Goal: Task Accomplishment & Management: Manage account settings

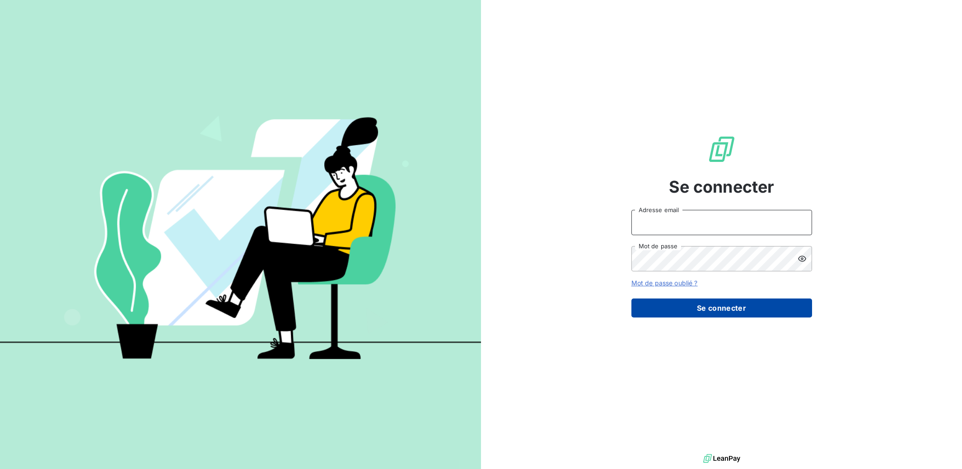
type input "[PERSON_NAME][EMAIL_ADDRESS][DOMAIN_NAME]"
click at [689, 308] on button "Se connecter" at bounding box center [722, 307] width 181 height 19
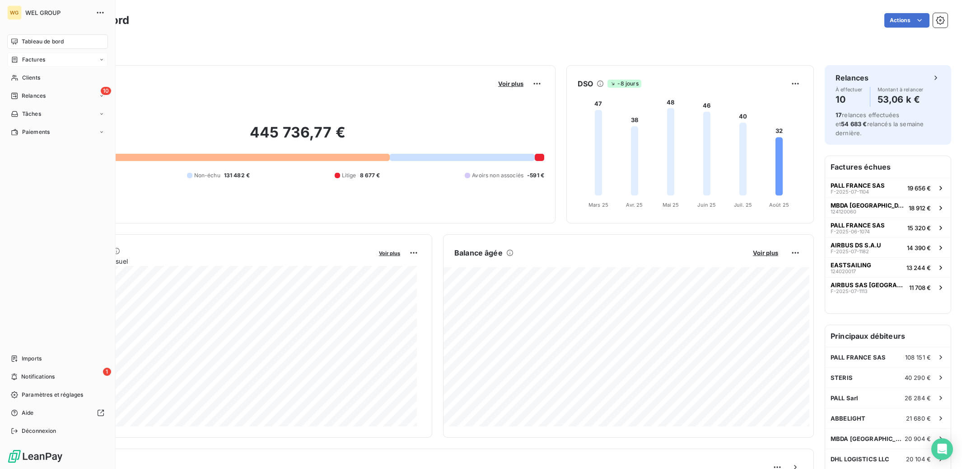
click at [19, 56] on div "Factures" at bounding box center [28, 60] width 34 height 8
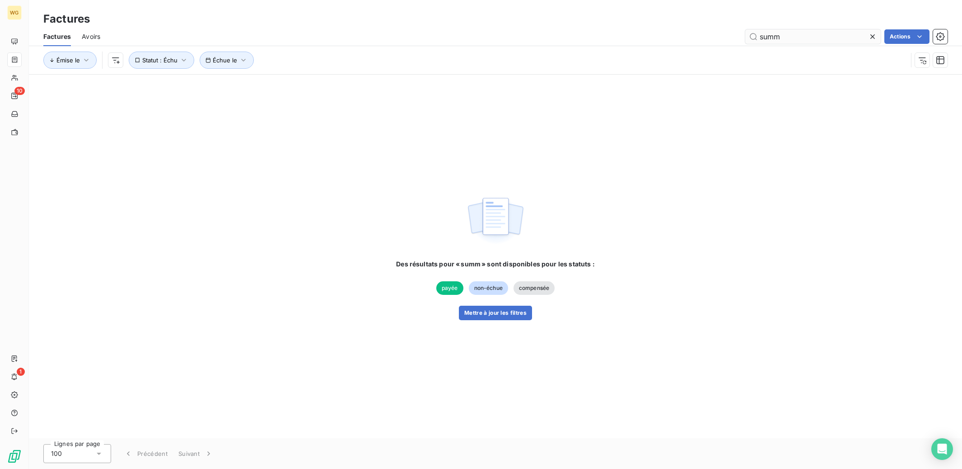
click at [810, 33] on input "summ" at bounding box center [814, 36] width 136 height 14
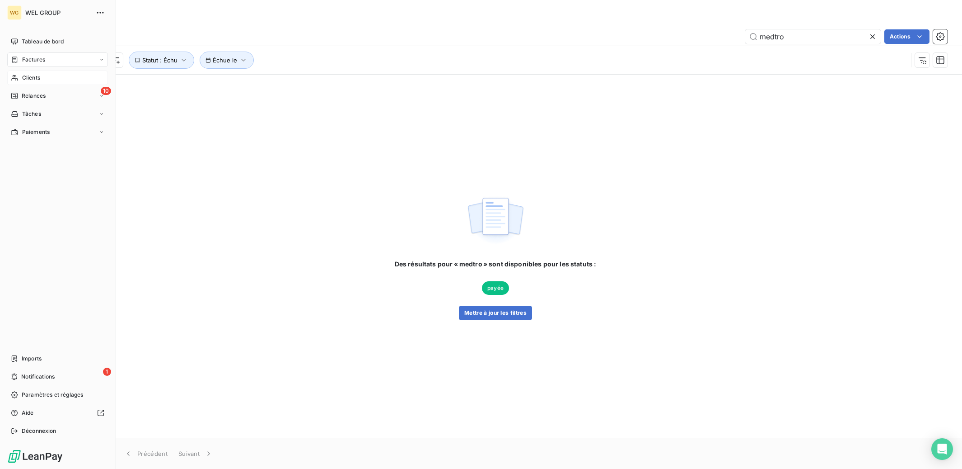
type input "medtro"
click at [40, 74] on span "Clients" at bounding box center [31, 78] width 18 height 8
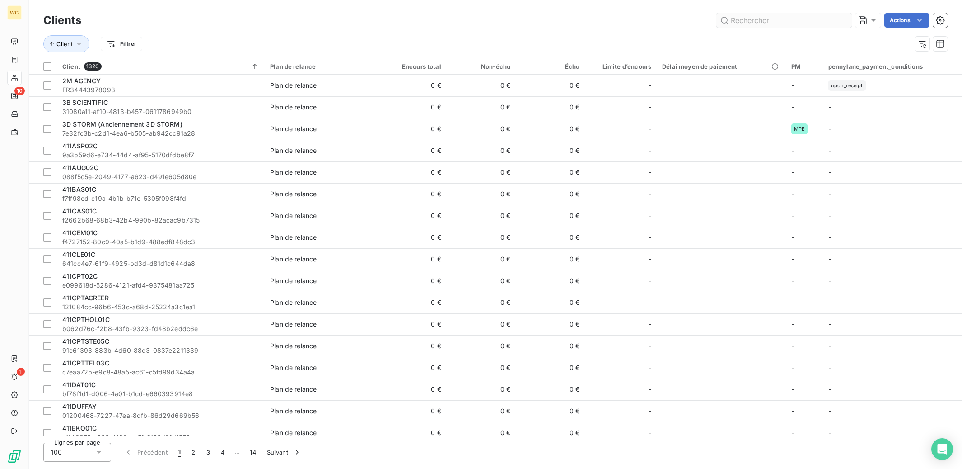
click at [757, 17] on input "text" at bounding box center [785, 20] width 136 height 14
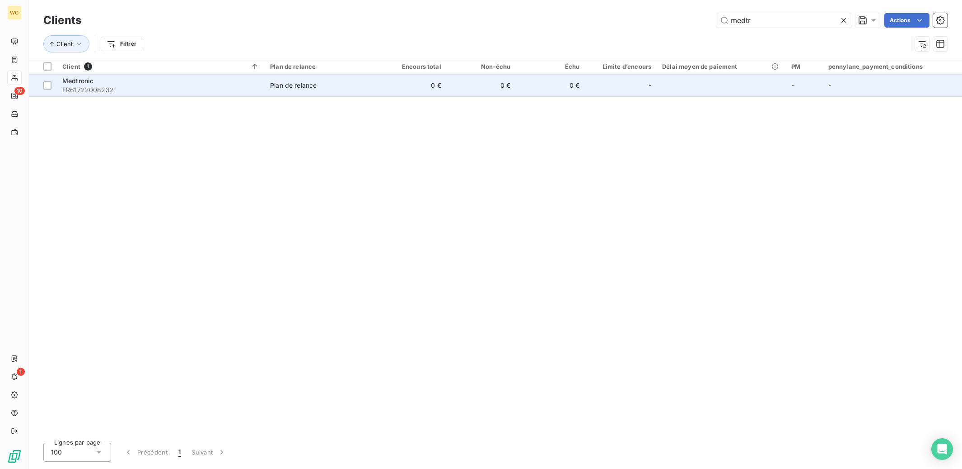
type input "medtr"
click at [323, 84] on span "Plan de relance" at bounding box center [321, 85] width 102 height 9
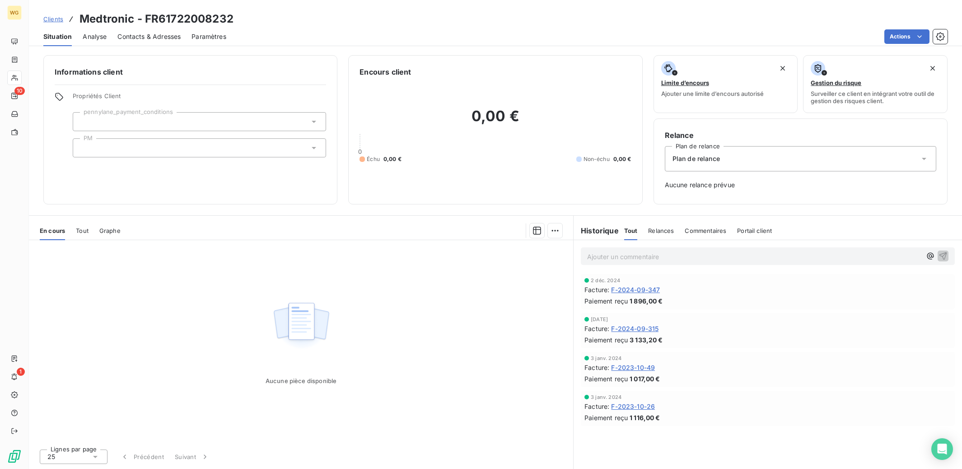
click at [167, 120] on div at bounding box center [199, 121] width 253 height 19
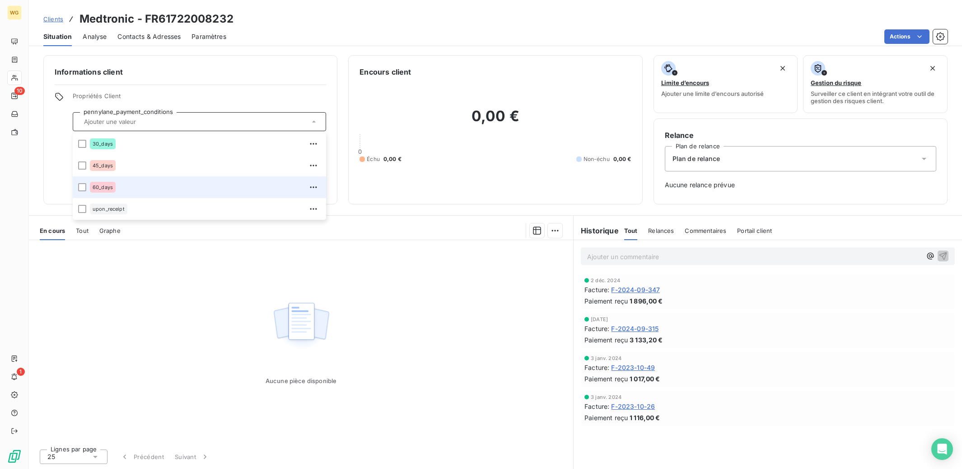
click at [109, 188] on span "60_days" at bounding box center [103, 186] width 20 height 5
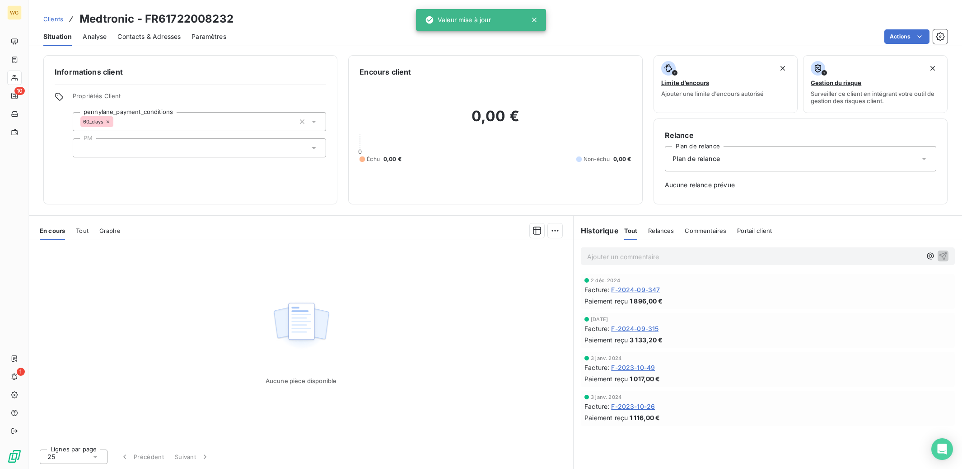
click at [322, 33] on div "Actions" at bounding box center [592, 36] width 711 height 14
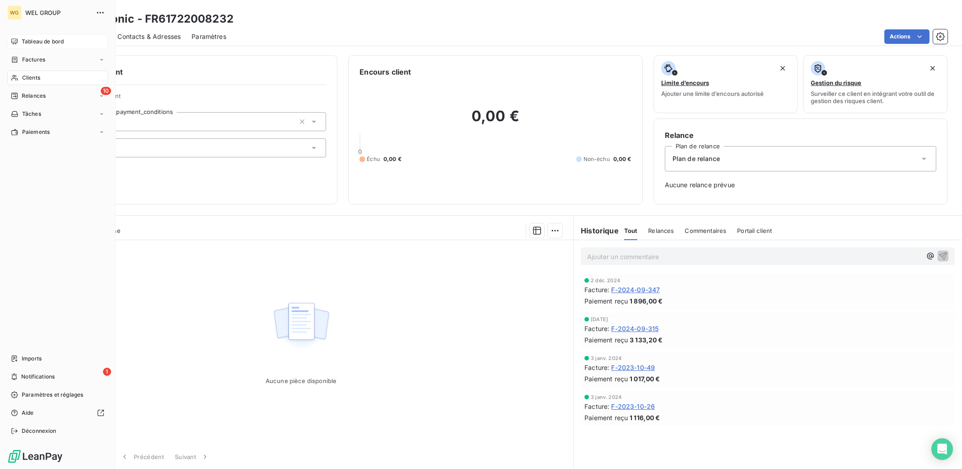
click at [29, 36] on div "Tableau de bord" at bounding box center [57, 41] width 101 height 14
